Goal: Task Accomplishment & Management: Manage account settings

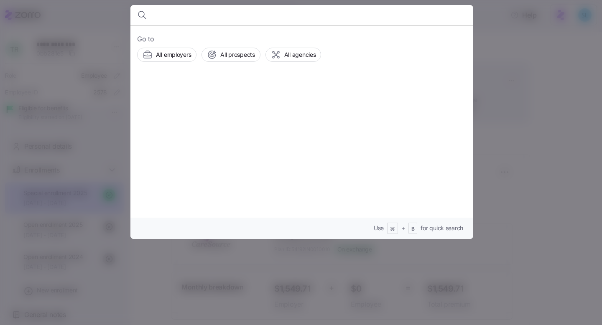
scroll to position [302, 0]
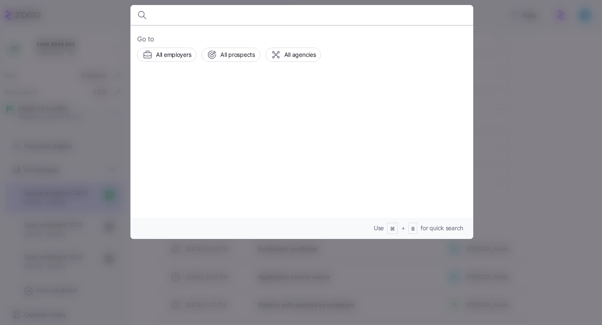
paste input "[PERSON_NAME]"
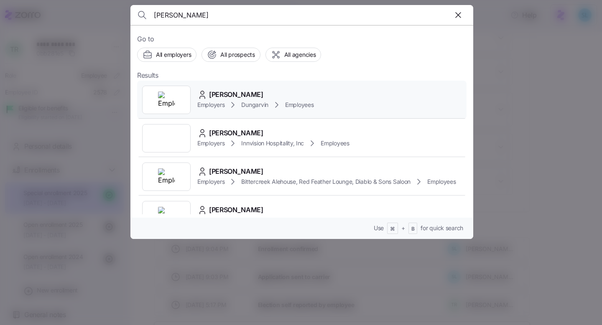
type input "[PERSON_NAME]"
click at [260, 90] on div "[PERSON_NAME]" at bounding box center [255, 94] width 116 height 10
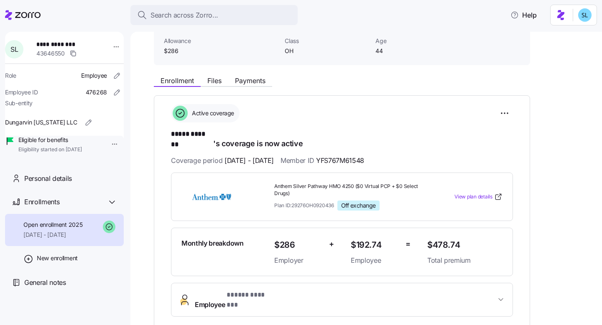
scroll to position [54, 0]
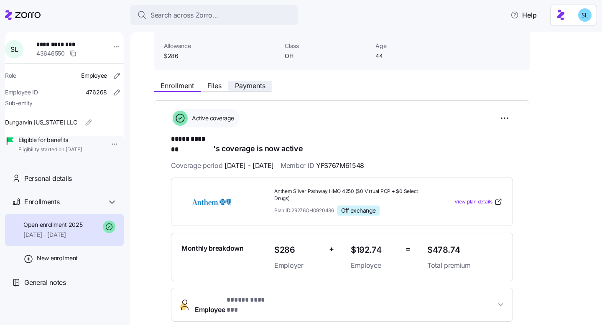
click at [255, 88] on span "Payments" at bounding box center [250, 85] width 30 height 7
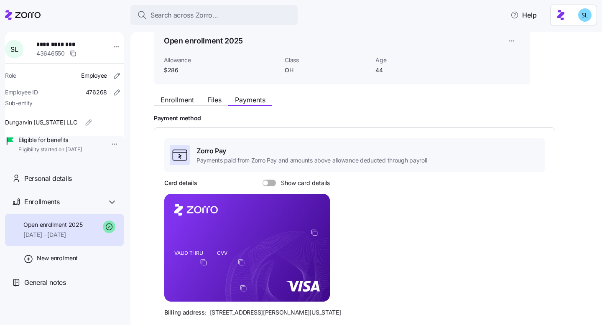
scroll to position [38, 0]
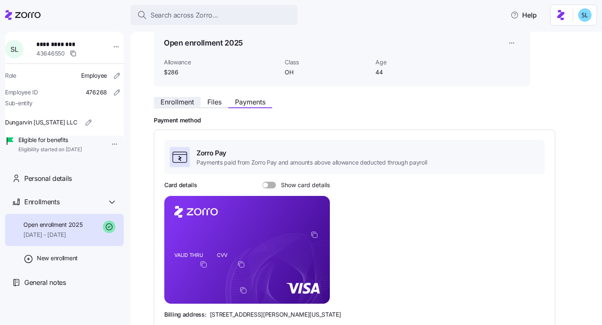
click at [173, 102] on span "Enrollment" at bounding box center [176, 102] width 33 height 7
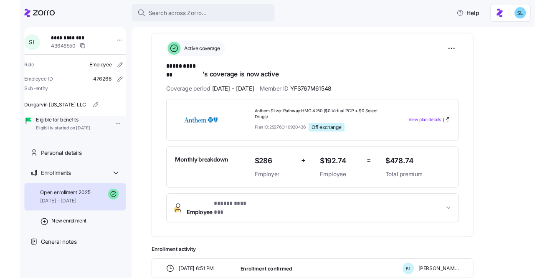
scroll to position [102, 0]
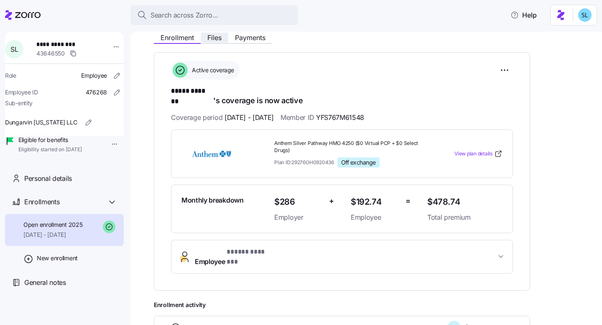
click at [220, 41] on span "Files" at bounding box center [214, 37] width 14 height 7
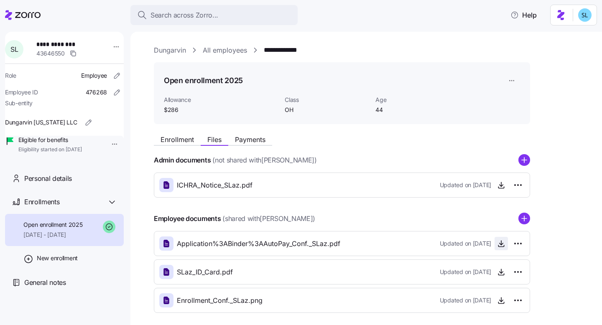
click at [500, 247] on icon "button" at bounding box center [500, 246] width 5 height 1
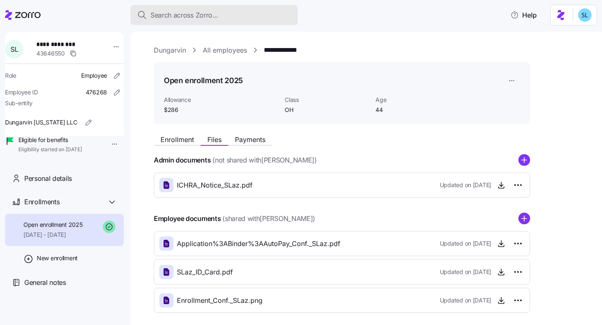
click at [275, 19] on div "Search across Zorro..." at bounding box center [214, 15] width 154 height 10
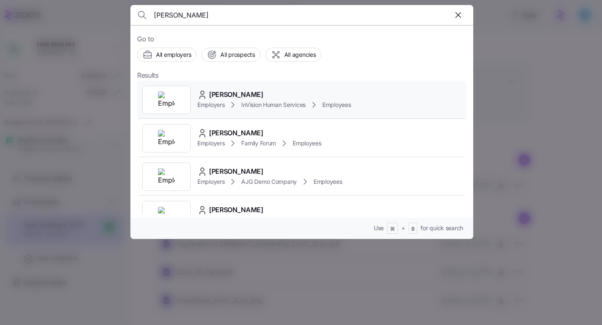
type input "rebecca tarr"
click at [260, 93] on div "Rebecca Tarr" at bounding box center [274, 94] width 154 height 10
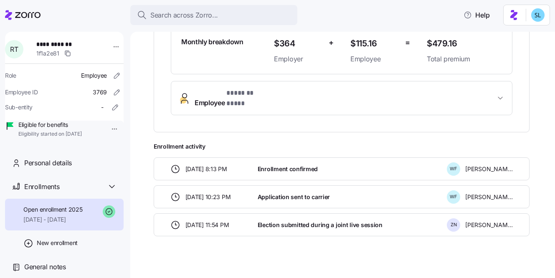
scroll to position [246, 0]
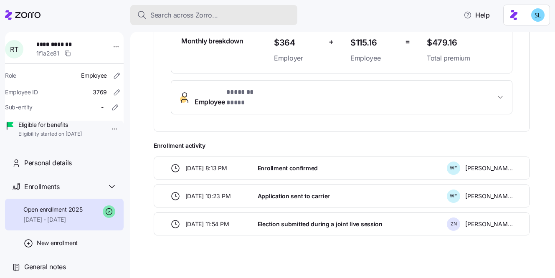
click at [173, 21] on button "Search across Zorro..." at bounding box center [213, 15] width 167 height 20
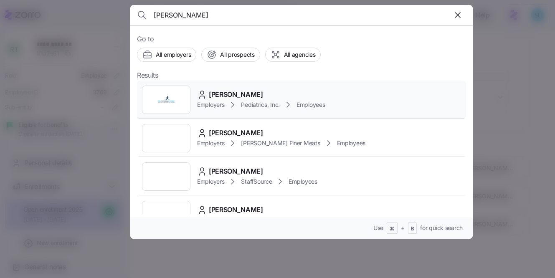
type input "Sarah Callaham"
click at [225, 87] on div "Sarah Callaham Employers Pediatrics, Inc. Employees" at bounding box center [301, 100] width 329 height 38
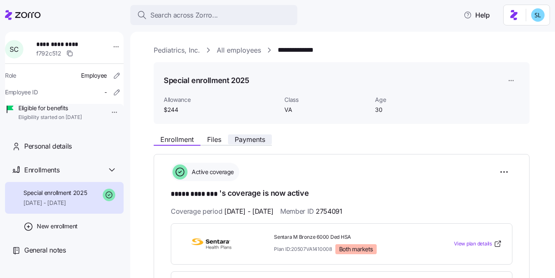
click at [264, 144] on button "Payments" at bounding box center [250, 140] width 44 height 10
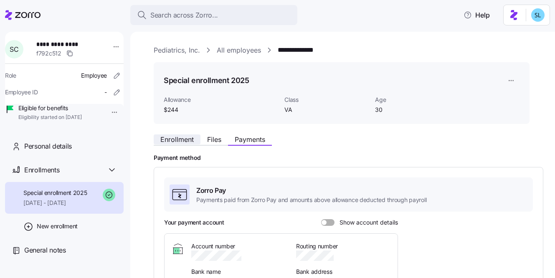
click at [179, 139] on span "Enrollment" at bounding box center [176, 139] width 33 height 7
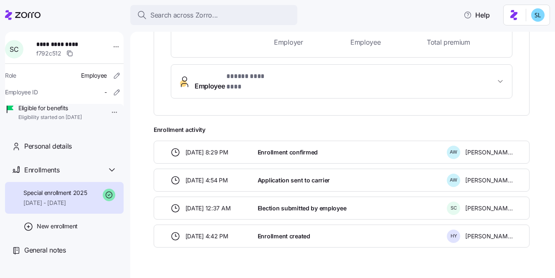
scroll to position [260, 0]
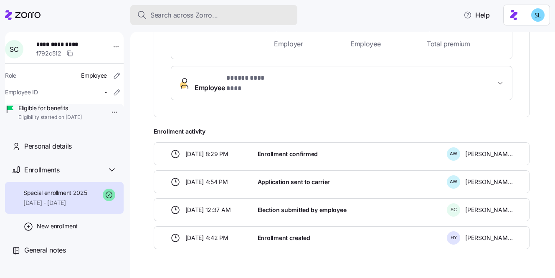
click at [160, 15] on span "Search across Zorro..." at bounding box center [184, 15] width 68 height 10
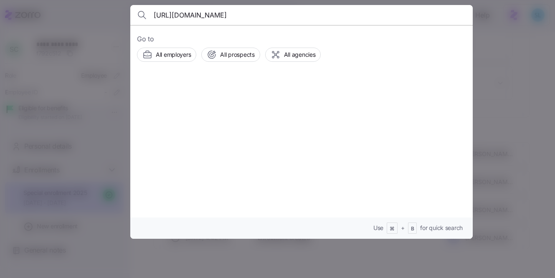
scroll to position [0, 442]
click at [171, 18] on input "https://ops.myzorro.co/employers/e0329f6f-a2c1-4454-9e4e-267a2290a63b/employees…" at bounding box center [261, 15] width 214 height 20
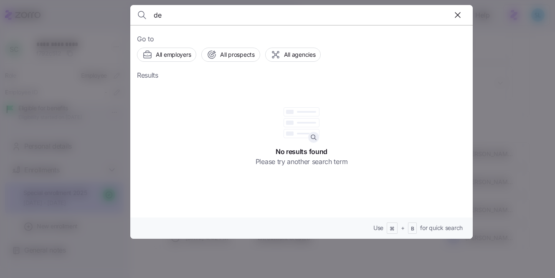
scroll to position [0, 0]
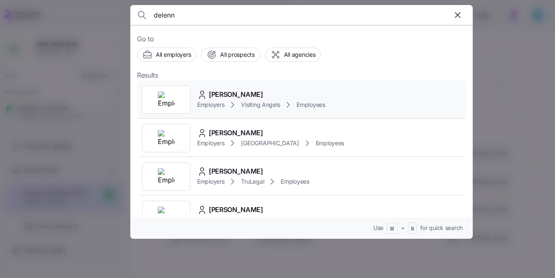
type input "delenn"
click at [241, 87] on div "Delenn Rivera Employers Visiting Angels Employees" at bounding box center [301, 100] width 329 height 38
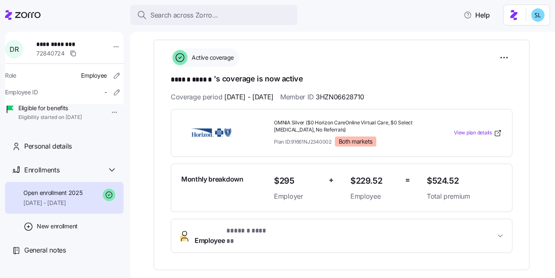
scroll to position [13, 0]
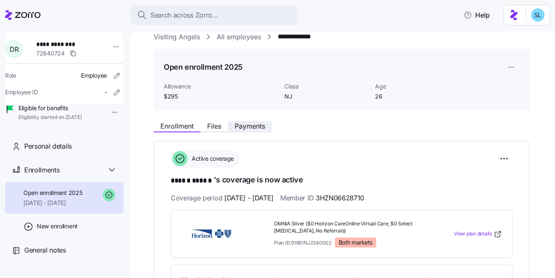
click at [260, 126] on span "Payments" at bounding box center [250, 126] width 30 height 7
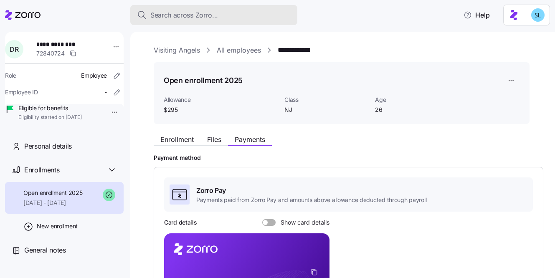
click at [181, 13] on span "Search across Zorro..." at bounding box center [184, 15] width 68 height 10
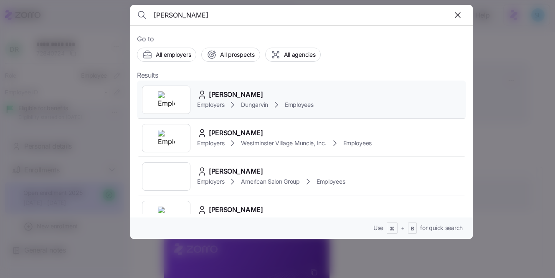
type input "Pamela Ngum"
click at [259, 82] on div "Pamela Ngum Employers Dungarvin Employees" at bounding box center [301, 100] width 329 height 38
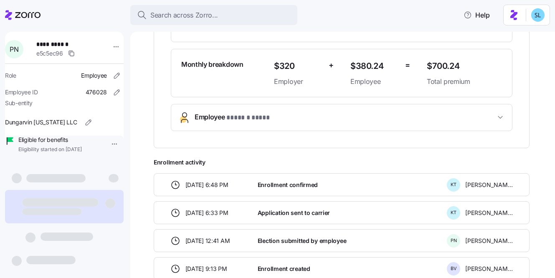
scroll to position [235, 0]
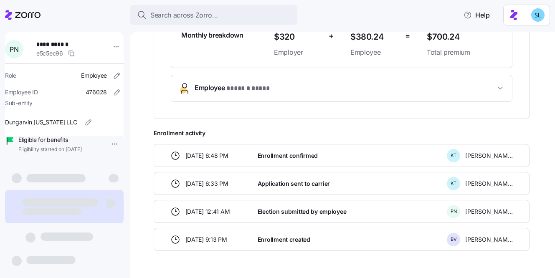
click at [232, 95] on button "Employee * ****** **** *" at bounding box center [341, 88] width 341 height 26
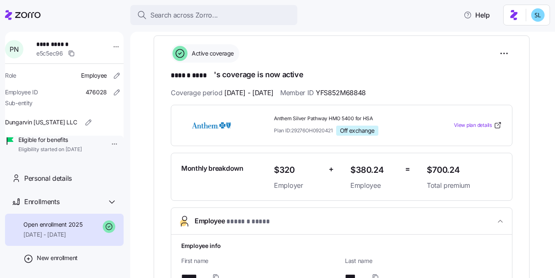
scroll to position [131, 0]
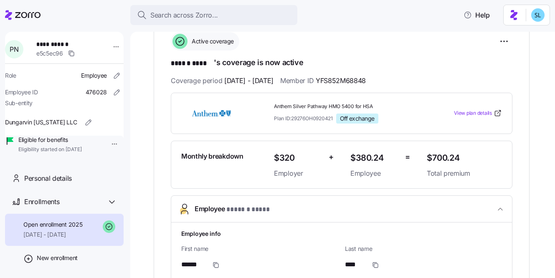
click at [325, 212] on span "Employee * ****** **** *" at bounding box center [345, 209] width 301 height 11
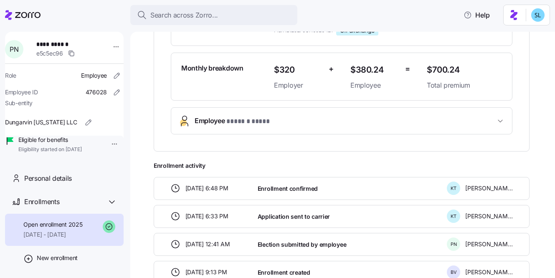
scroll to position [221, 0]
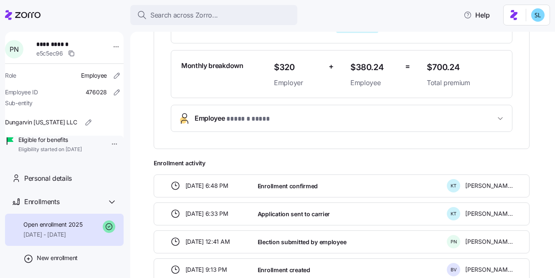
click at [291, 119] on span "Employee * ****** **** *" at bounding box center [345, 118] width 301 height 11
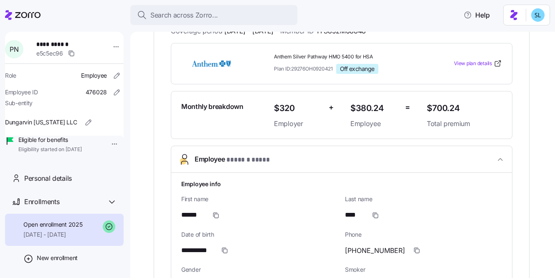
scroll to position [0, 0]
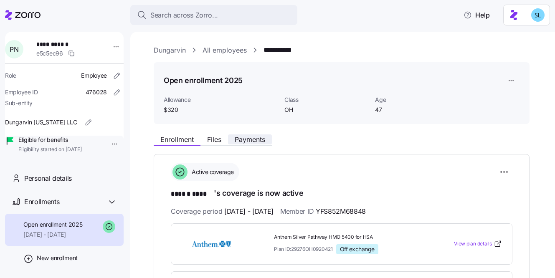
click at [254, 139] on span "Payments" at bounding box center [250, 139] width 30 height 7
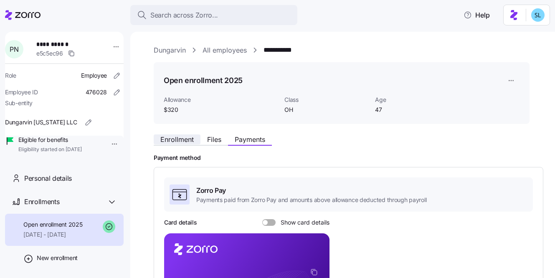
click at [186, 143] on span "Enrollment" at bounding box center [176, 139] width 33 height 7
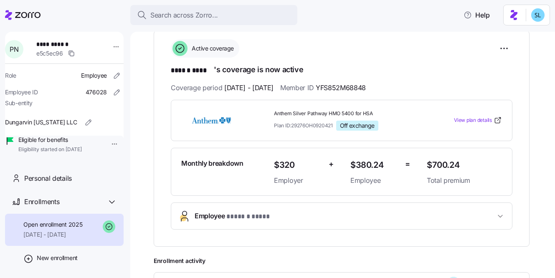
scroll to position [133, 0]
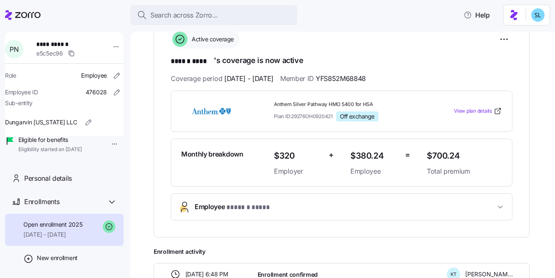
click at [236, 205] on span "* ****** **** *" at bounding box center [249, 208] width 47 height 10
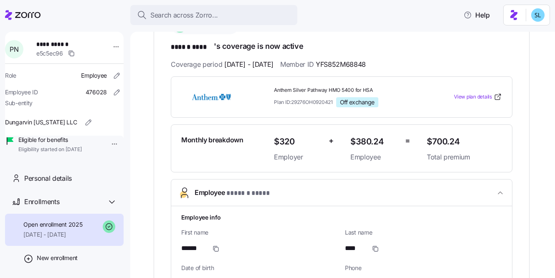
scroll to position [147, 0]
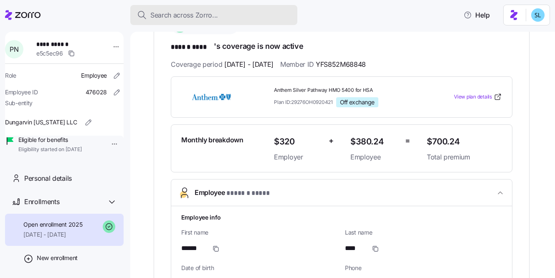
click at [167, 19] on span "Search across Zorro..." at bounding box center [184, 15] width 68 height 10
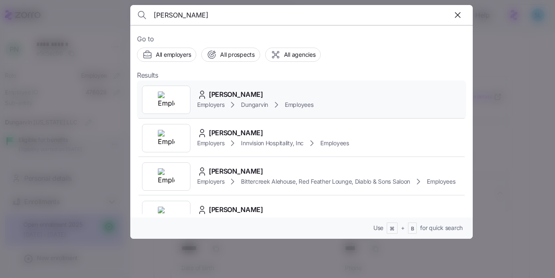
type input "Sarah Lazirko"
click at [233, 95] on span "Sarah Lazirko" at bounding box center [236, 94] width 54 height 10
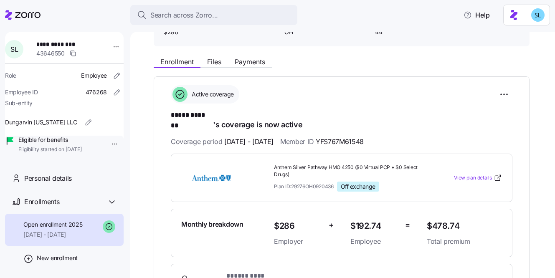
scroll to position [122, 0]
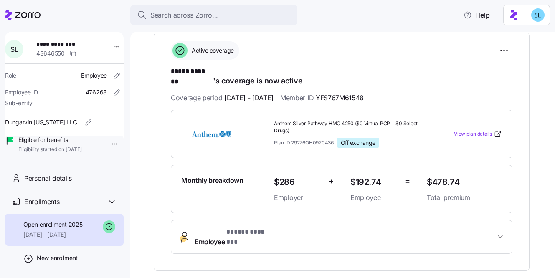
click at [299, 233] on button "Employee * ***** ******* *" at bounding box center [341, 237] width 341 height 33
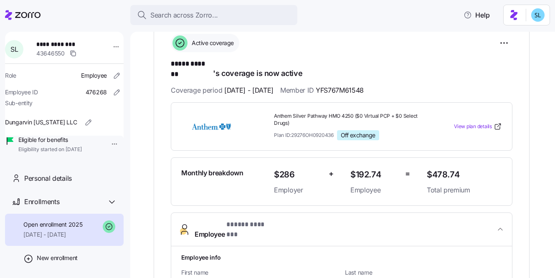
scroll to position [0, 0]
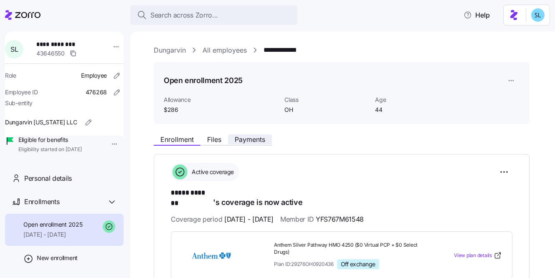
click at [265, 137] on span "Payments" at bounding box center [250, 139] width 30 height 7
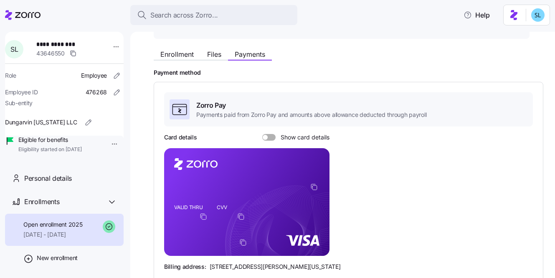
scroll to position [50, 0]
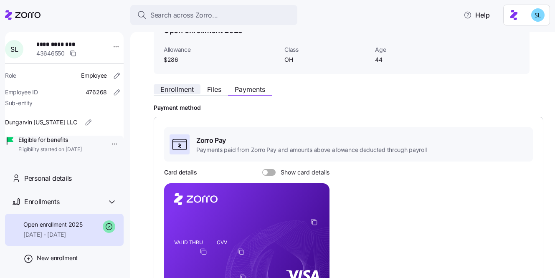
click at [189, 89] on span "Enrollment" at bounding box center [176, 89] width 33 height 7
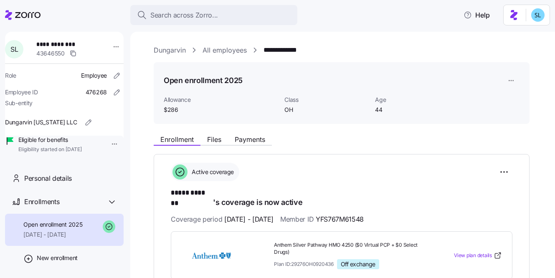
scroll to position [167, 0]
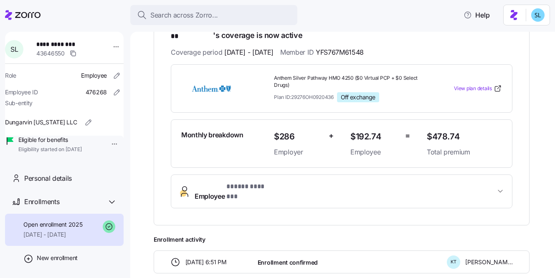
click at [289, 182] on span "Employee * ***** ******* *" at bounding box center [345, 192] width 301 height 20
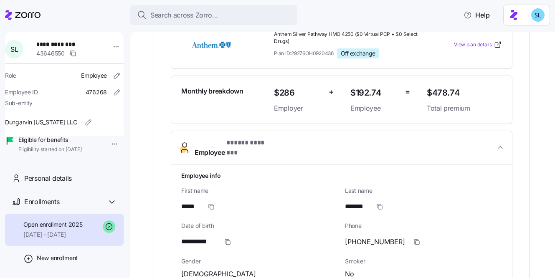
scroll to position [320, 0]
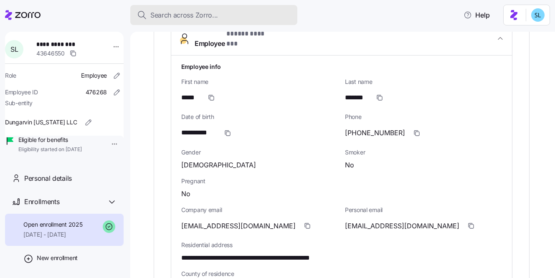
click at [188, 18] on span "Search across Zorro..." at bounding box center [184, 15] width 68 height 10
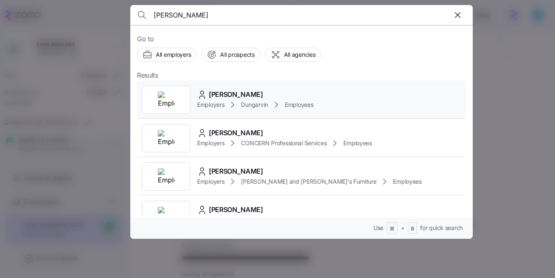
type input "Danielle Roderick"
click at [237, 87] on div "Danielle Roderick Employers Dungarvin Employees" at bounding box center [301, 100] width 329 height 38
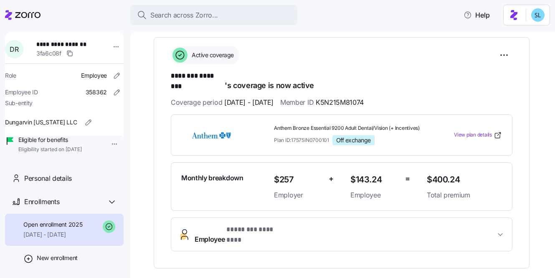
scroll to position [123, 0]
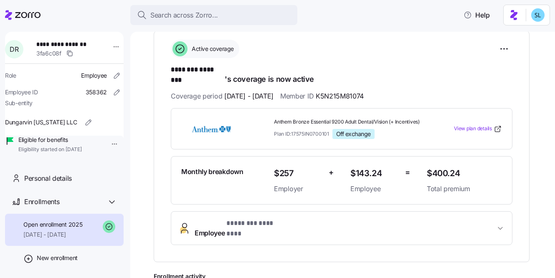
click at [276, 216] on button "Employee * ******** ******** *" at bounding box center [341, 228] width 341 height 33
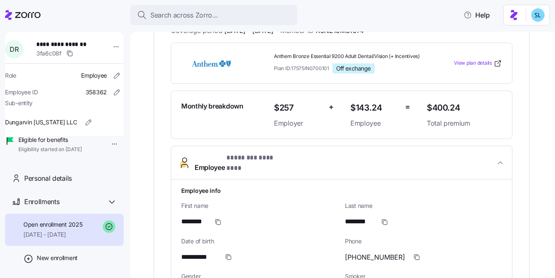
scroll to position [188, 0]
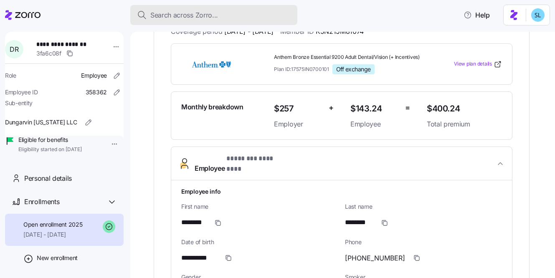
click at [183, 23] on button "Search across Zorro..." at bounding box center [213, 15] width 167 height 20
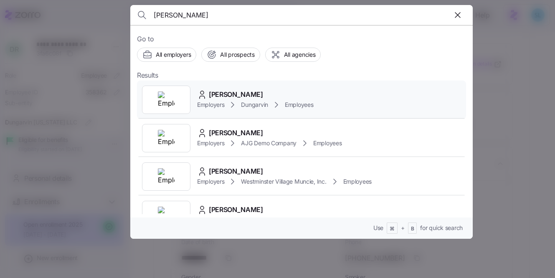
type input "Breanna Schuler"
click at [236, 95] on span "Breanna Schuler" at bounding box center [236, 94] width 54 height 10
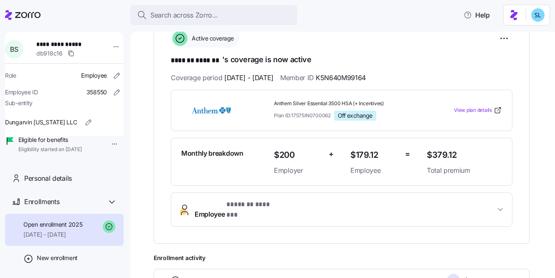
scroll to position [196, 0]
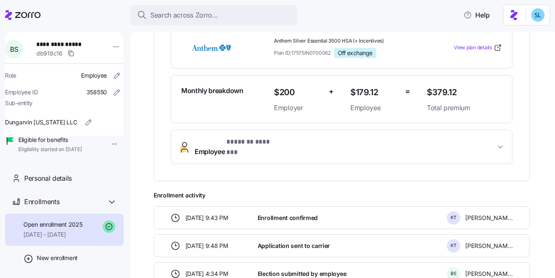
click at [331, 150] on button "Employee * ******* ******* *" at bounding box center [341, 146] width 341 height 33
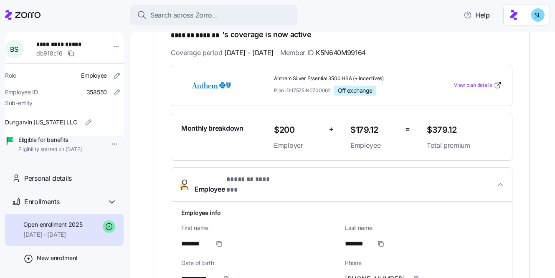
scroll to position [48, 0]
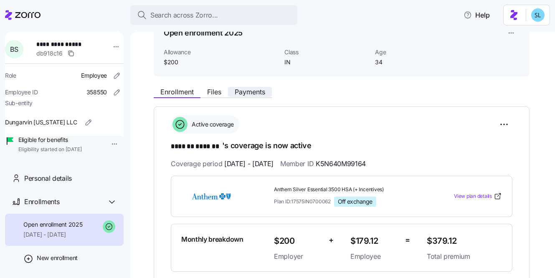
click at [257, 89] on span "Payments" at bounding box center [250, 92] width 30 height 7
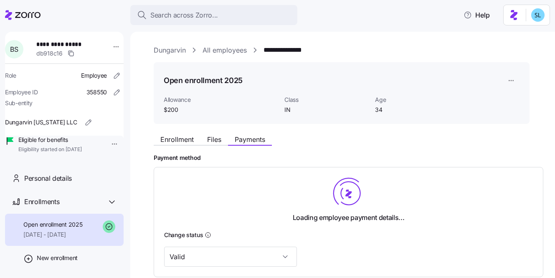
scroll to position [121, 0]
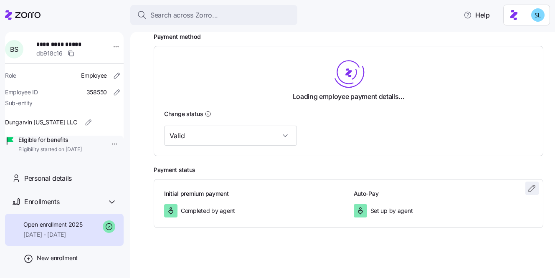
click at [525, 188] on button "button" at bounding box center [531, 188] width 13 height 13
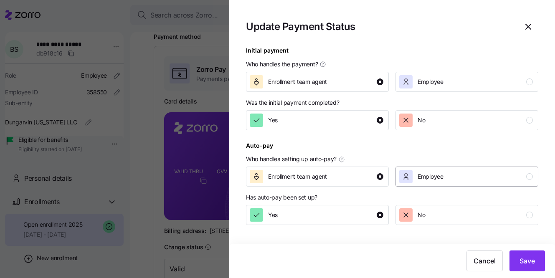
click at [424, 183] on div "Employee" at bounding box center [431, 176] width 26 height 13
click at [436, 217] on div "No" at bounding box center [466, 214] width 134 height 13
click at [533, 266] on span "Save" at bounding box center [527, 261] width 15 height 10
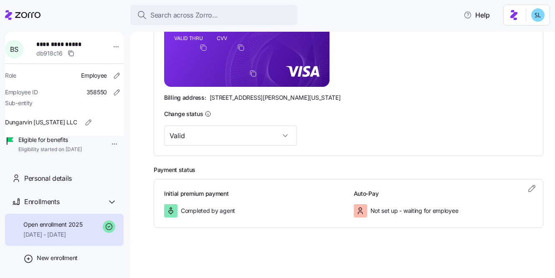
scroll to position [84, 0]
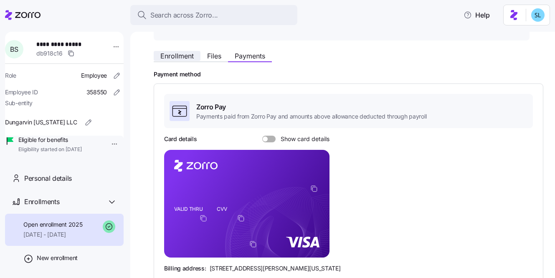
click at [195, 60] on button "Enrollment" at bounding box center [177, 56] width 47 height 10
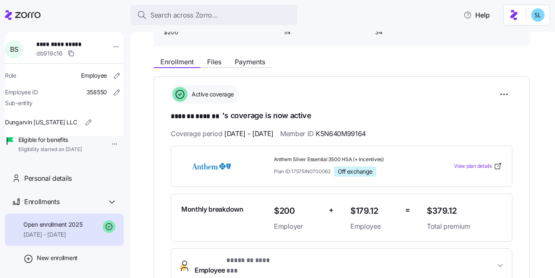
scroll to position [108, 0]
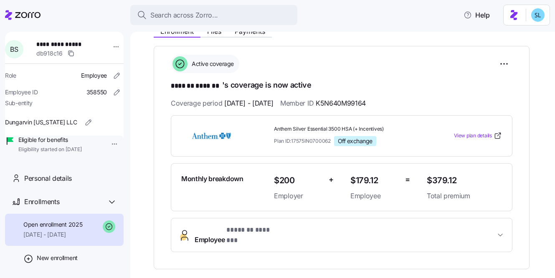
click at [266, 232] on span "* ******* ******* *" at bounding box center [253, 230] width 55 height 10
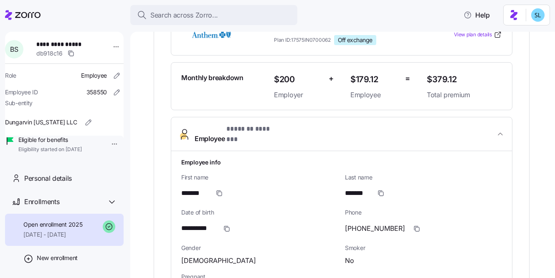
scroll to position [264, 0]
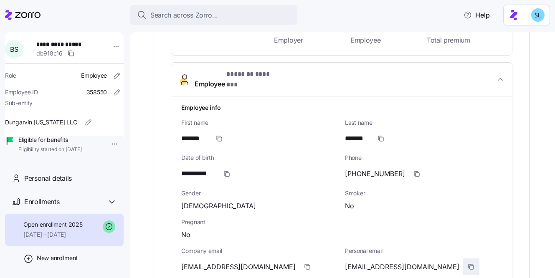
click at [463, 263] on span "button" at bounding box center [471, 267] width 16 height 16
click at [304, 264] on icon "button" at bounding box center [307, 267] width 7 height 7
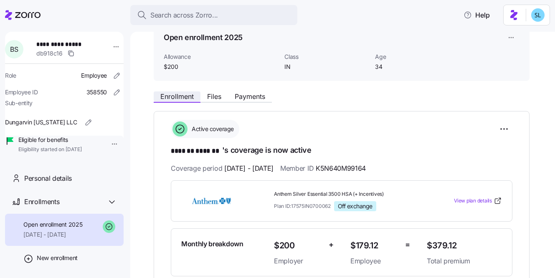
scroll to position [0, 0]
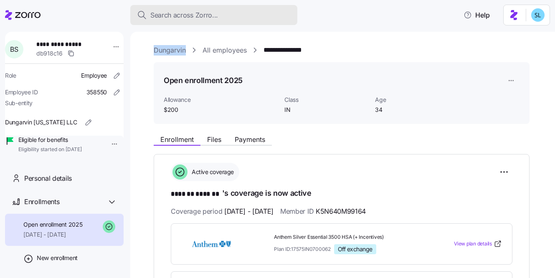
click at [201, 13] on span "Search across Zorro..." at bounding box center [184, 15] width 68 height 10
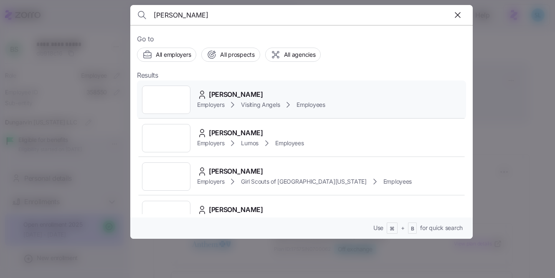
type input "Delenn Rivera"
click at [259, 94] on div "Delenn Rivera" at bounding box center [261, 94] width 128 height 10
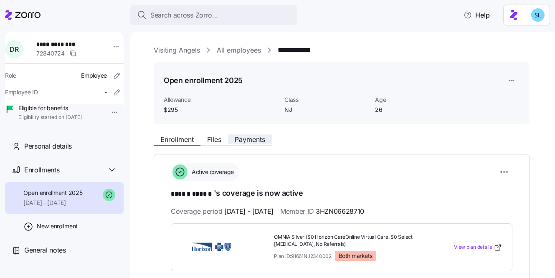
click at [263, 136] on span "Payments" at bounding box center [250, 139] width 30 height 7
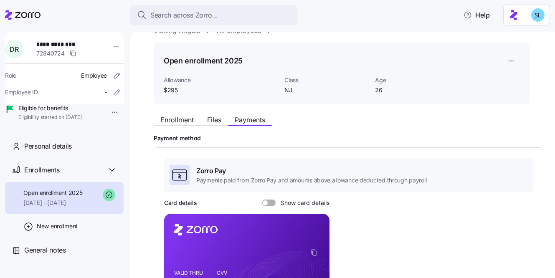
scroll to position [135, 0]
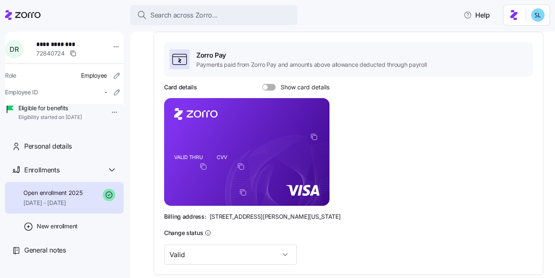
click at [276, 89] on span "Show card details" at bounding box center [303, 87] width 54 height 7
click at [262, 84] on input "Show card details" at bounding box center [262, 84] width 0 height 0
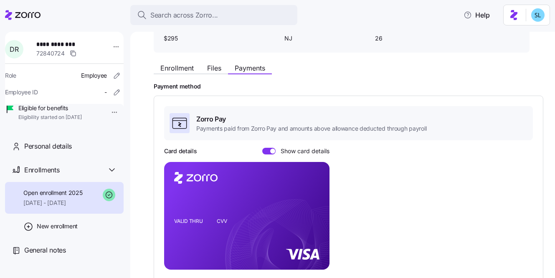
scroll to position [71, 0]
click at [178, 70] on span "Enrollment" at bounding box center [176, 68] width 33 height 7
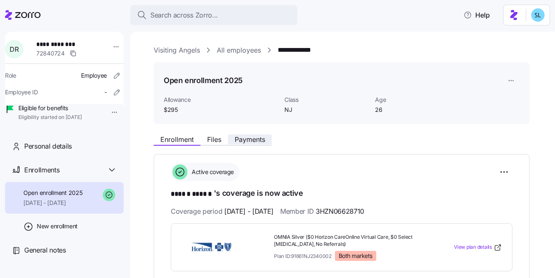
click at [267, 137] on button "Payments" at bounding box center [250, 140] width 44 height 10
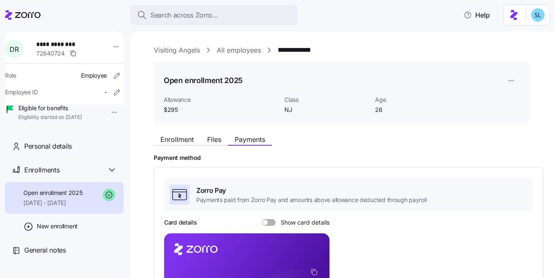
click at [271, 223] on span at bounding box center [272, 222] width 8 height 7
click at [262, 219] on input "Show card details" at bounding box center [262, 219] width 0 height 0
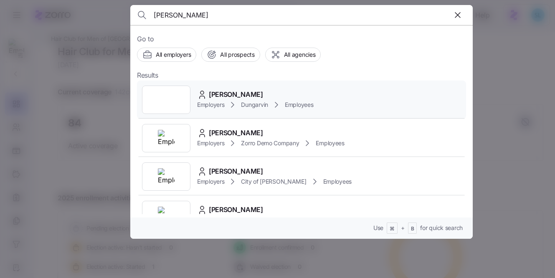
type input "Robin Moon"
click at [276, 89] on div "Robin Moon Employers Dungarvin Employees" at bounding box center [301, 100] width 329 height 38
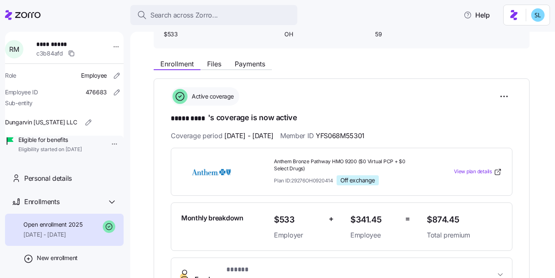
scroll to position [225, 0]
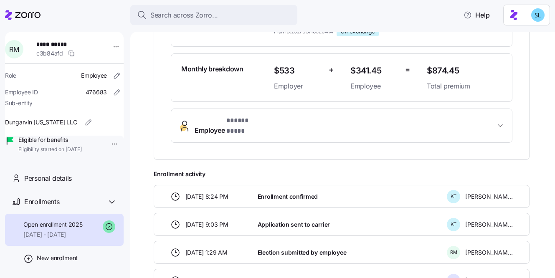
click at [261, 124] on span "* ***** **** *" at bounding box center [246, 121] width 41 height 10
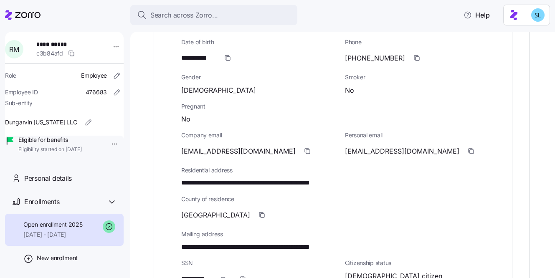
scroll to position [389, 0]
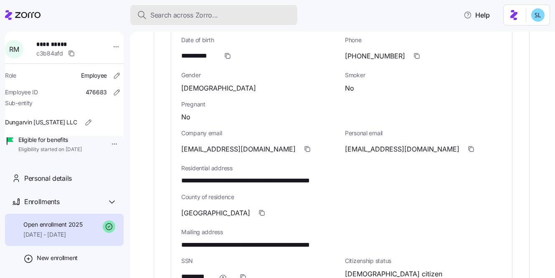
click at [185, 18] on span "Search across Zorro..." at bounding box center [184, 15] width 68 height 10
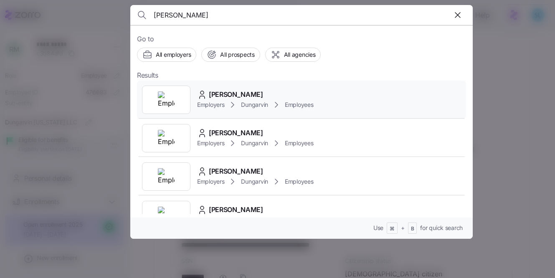
type input "Mercy Okediji"
click at [259, 92] on div "Mercy Okediji" at bounding box center [255, 94] width 116 height 10
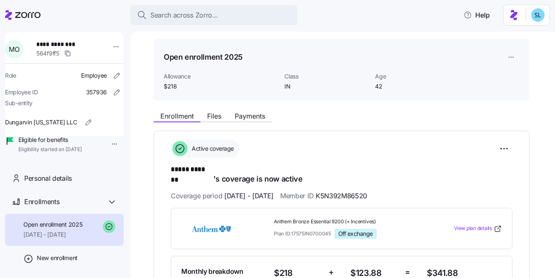
scroll to position [141, 0]
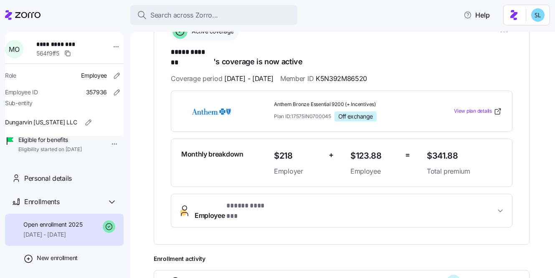
click at [300, 203] on span "Employee * ***** ******* *" at bounding box center [345, 211] width 301 height 20
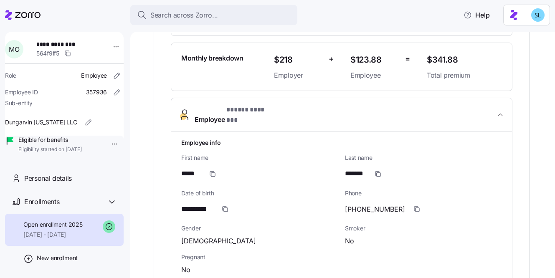
scroll to position [399, 0]
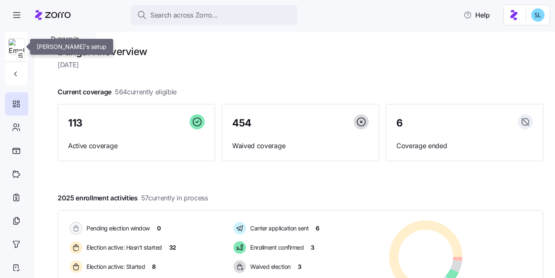
click at [20, 50] on img at bounding box center [17, 47] width 16 height 17
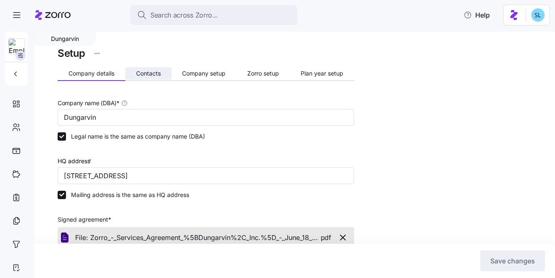
click at [134, 78] on button "Contacts" at bounding box center [148, 73] width 46 height 13
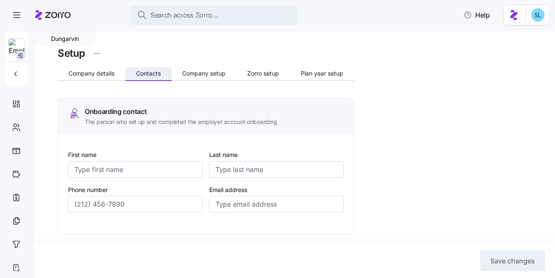
type input "Melanie"
type input "Siepker"
type input "msiepker@dungarvin.com"
type input "Debi"
type input "Allsup"
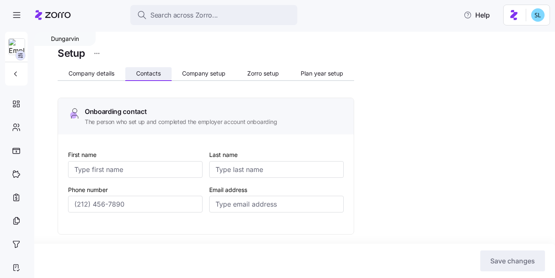
type input "dallsup@dungarvin.com"
type input "Shelby"
type input "Simpson"
type input "ssimpson@dungarvin.com"
type input "Ryan"
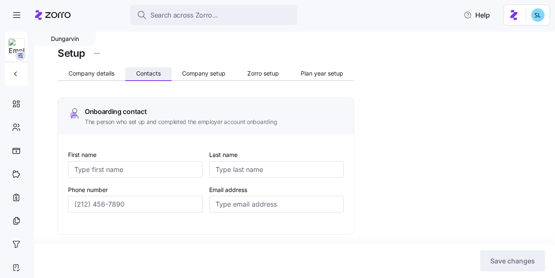
type input "Theisen"
type input "rtheisen@dungarvin.com"
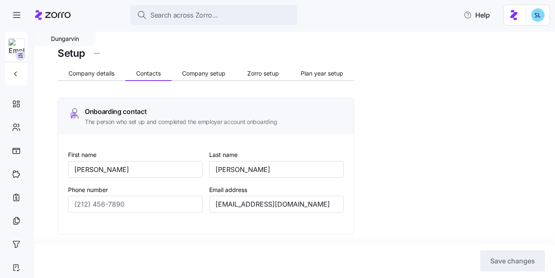
type input "(651) 789-5911"
type input "(651) 789-5914"
type input "(651) 789-5938"
type input "(651) 789-5941"
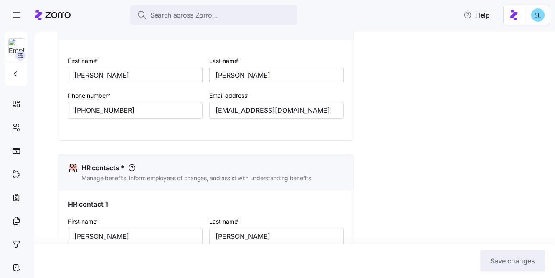
scroll to position [312, 0]
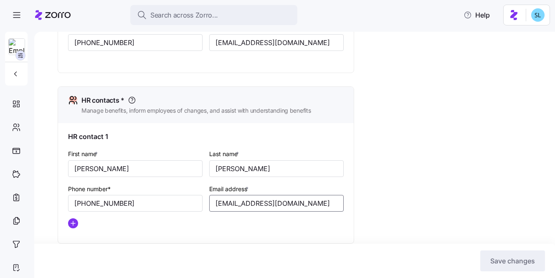
click at [246, 199] on input "ssimpson@dungarvin.com" at bounding box center [276, 203] width 135 height 17
click at [246, 202] on input "ssimpson@dungarvin.com" at bounding box center [276, 203] width 135 height 17
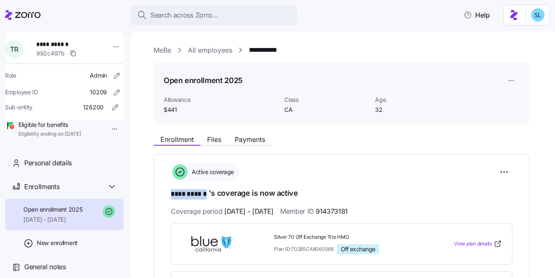
drag, startPoint x: 173, startPoint y: 194, endPoint x: 207, endPoint y: 191, distance: 34.8
click at [207, 191] on span "**** ******" at bounding box center [190, 194] width 38 height 10
copy span "**** ******"
click at [504, 169] on html "**********" at bounding box center [277, 136] width 555 height 273
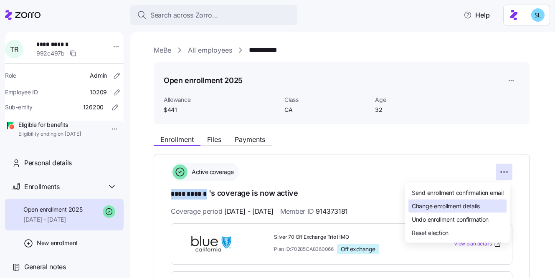
click at [490, 203] on div "Change enrollment details" at bounding box center [458, 206] width 98 height 13
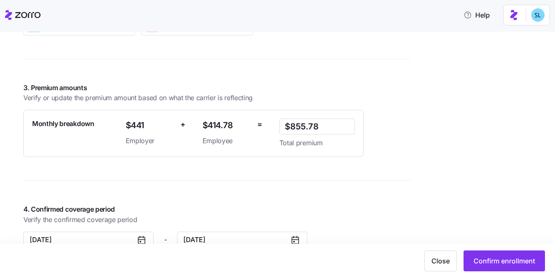
scroll to position [730, 0]
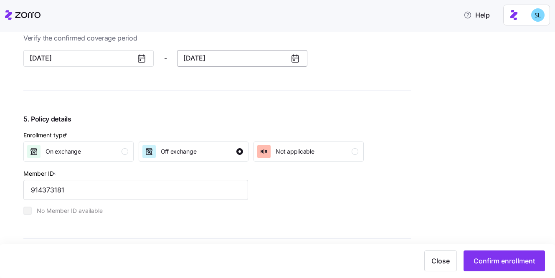
click at [218, 55] on button "12/31/2025" at bounding box center [242, 58] width 130 height 17
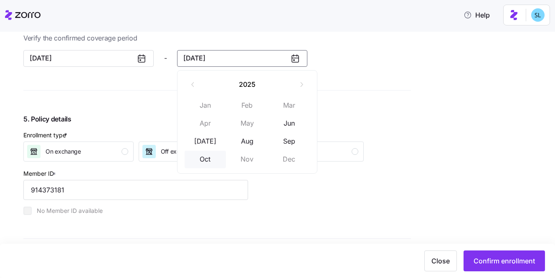
click at [205, 156] on button "Oct" at bounding box center [206, 160] width 42 height 18
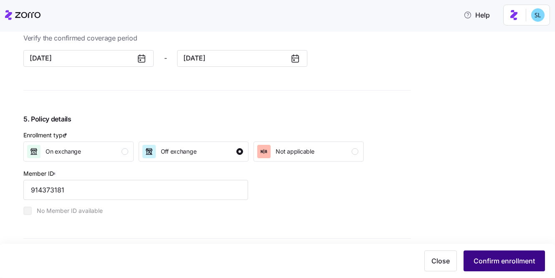
click at [506, 264] on span "Confirm enrollment" at bounding box center [504, 261] width 61 height 10
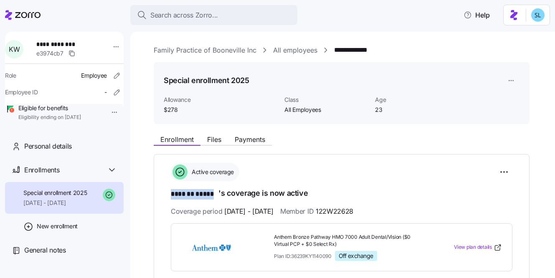
drag, startPoint x: 169, startPoint y: 195, endPoint x: 217, endPoint y: 191, distance: 48.6
click at [217, 191] on div "**********" at bounding box center [342, 265] width 376 height 223
copy span "******* *****"
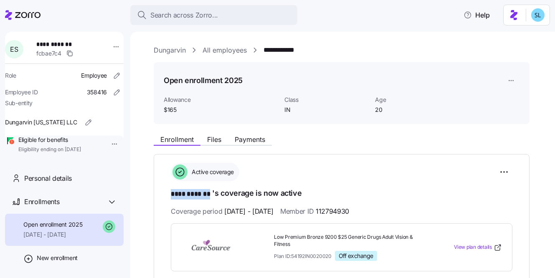
drag, startPoint x: 168, startPoint y: 193, endPoint x: 211, endPoint y: 193, distance: 43.9
click at [211, 193] on div "**********" at bounding box center [342, 269] width 376 height 230
copy span "**** *******"
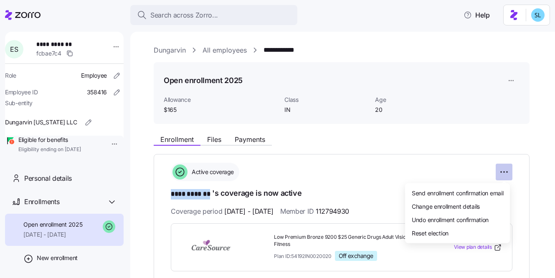
click at [508, 170] on html "**********" at bounding box center [277, 136] width 555 height 273
click at [493, 207] on div "Change enrollment details" at bounding box center [458, 206] width 98 height 13
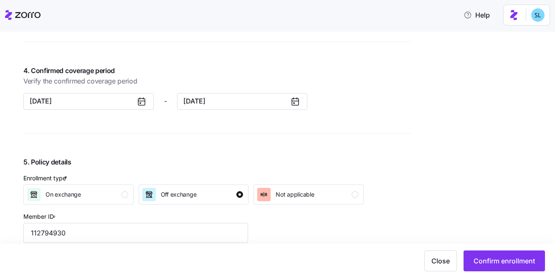
scroll to position [688, 0]
click at [204, 107] on button "12/31/2025" at bounding box center [242, 100] width 130 height 17
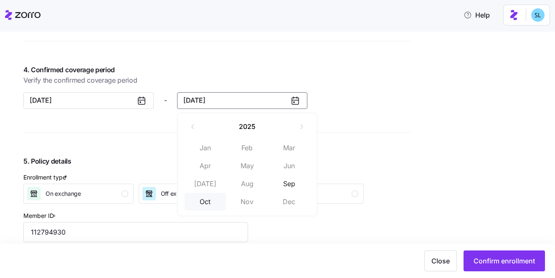
click at [202, 196] on button "Oct" at bounding box center [206, 202] width 42 height 18
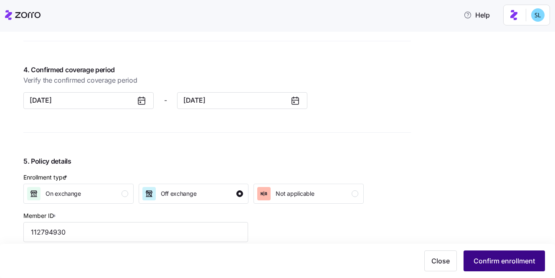
click at [481, 259] on span "Confirm enrollment" at bounding box center [504, 261] width 61 height 10
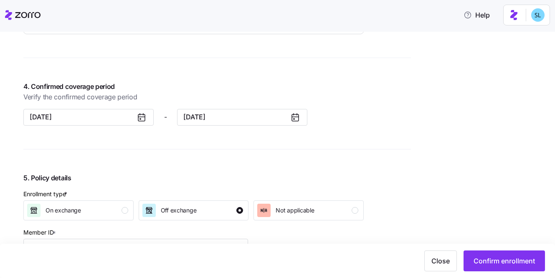
scroll to position [705, 0]
